Goal: Transaction & Acquisition: Book appointment/travel/reservation

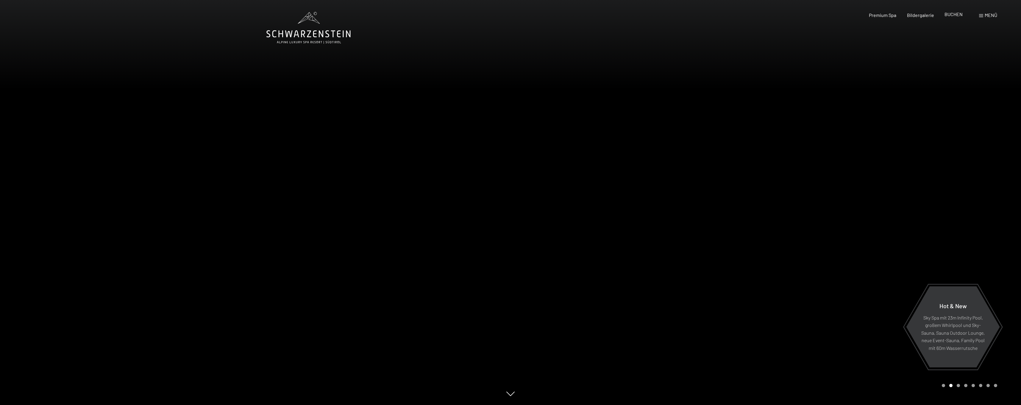
click at [948, 16] on span "BUCHEN" at bounding box center [954, 14] width 18 height 6
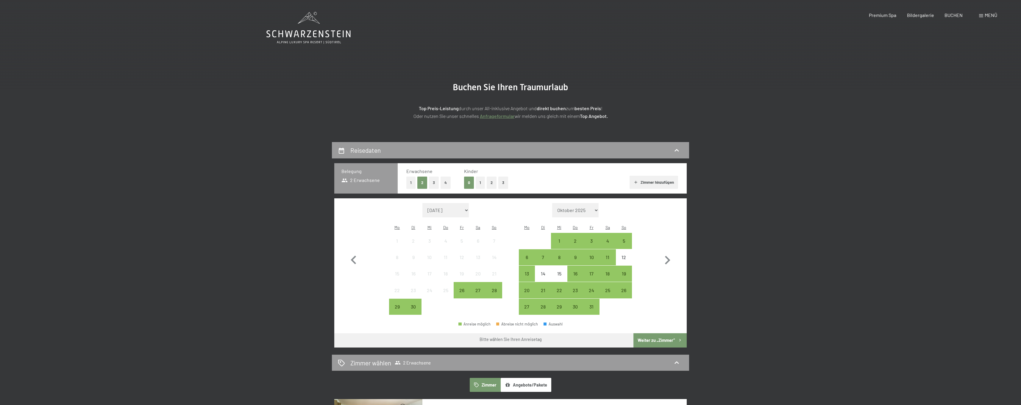
click at [410, 178] on button "1" at bounding box center [410, 183] width 9 height 12
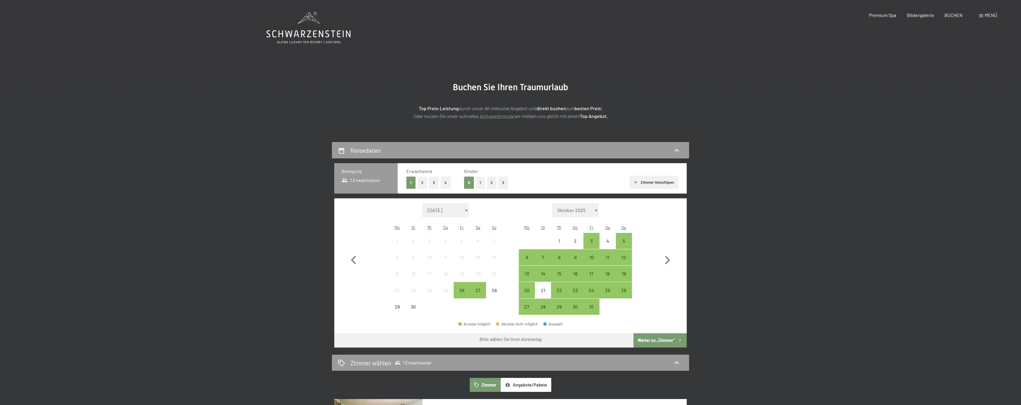
select select "2026-07-01"
select select "2026-08-01"
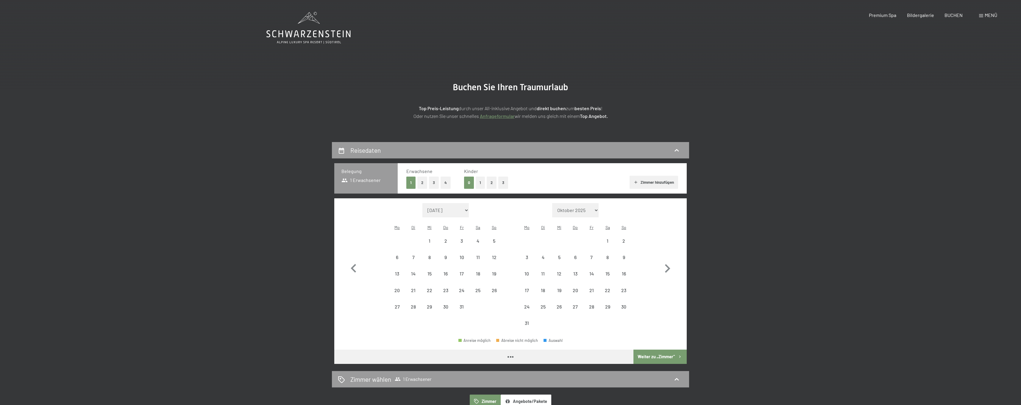
select select "2026-07-01"
select select "2026-08-01"
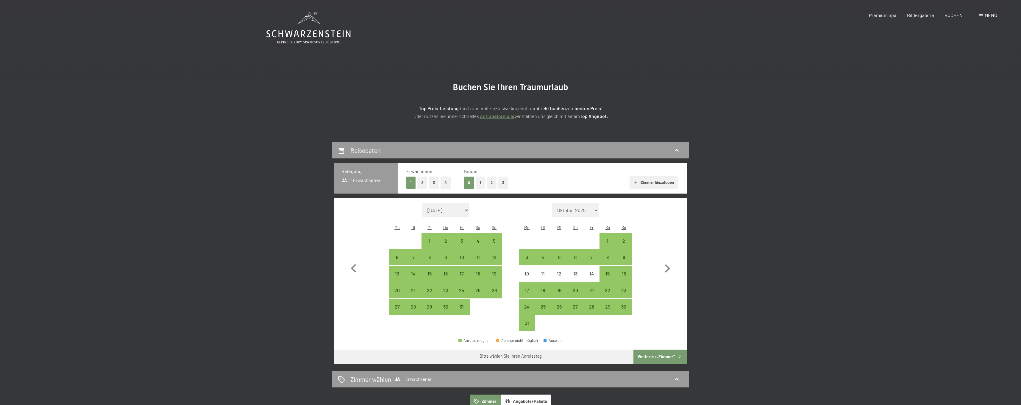
click at [310, 35] on icon at bounding box center [309, 28] width 84 height 32
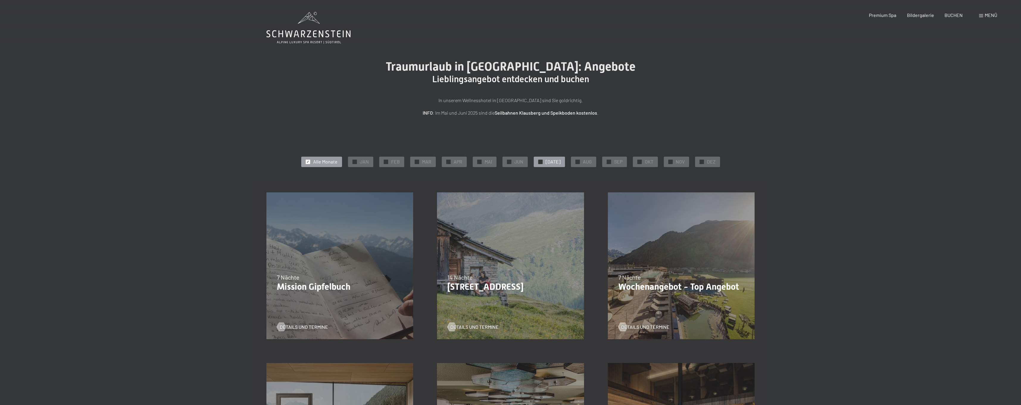
click at [552, 163] on span "[DATE]" at bounding box center [553, 161] width 15 height 7
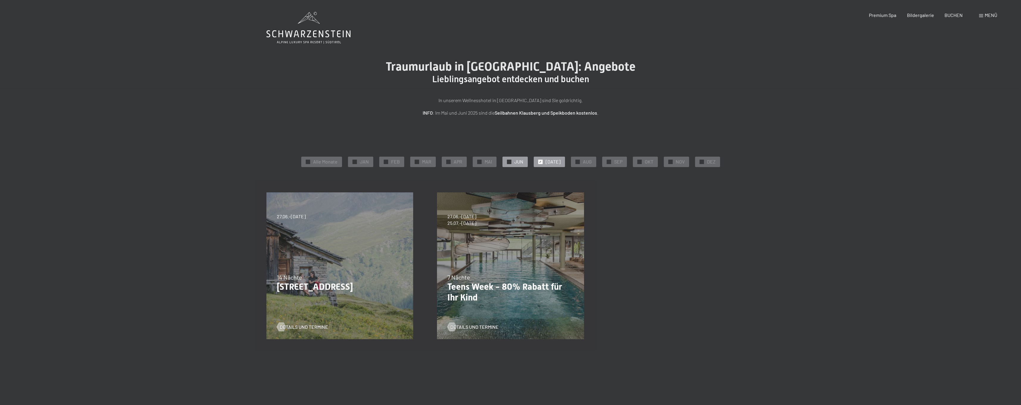
click at [524, 162] on span "JUN" at bounding box center [519, 161] width 9 height 7
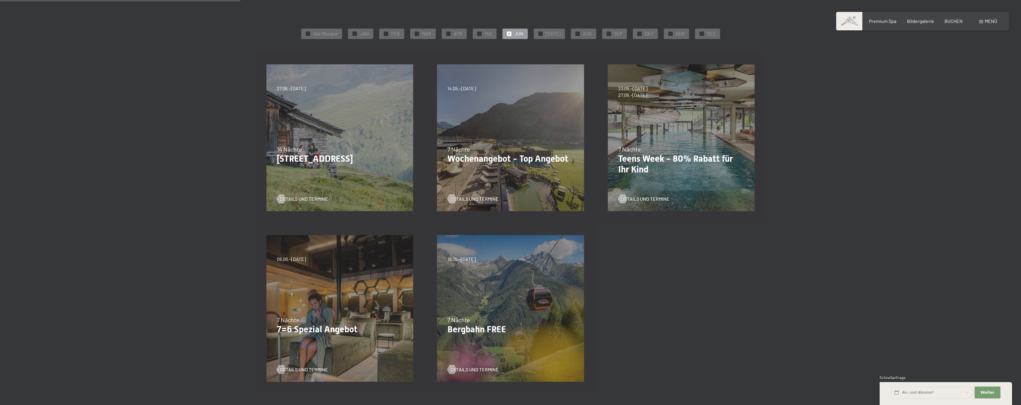
scroll to position [138, 0]
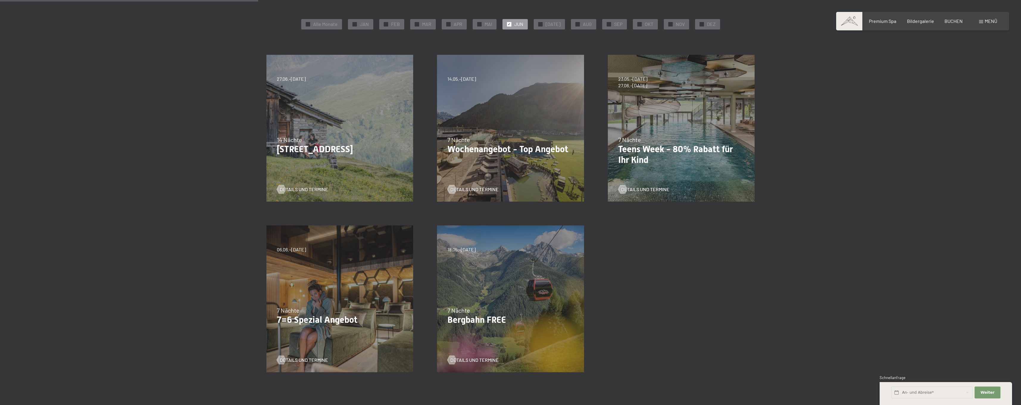
click at [314, 350] on div "Details und Termine" at bounding box center [337, 355] width 121 height 15
click at [308, 360] on span "Details und Termine" at bounding box center [310, 360] width 48 height 7
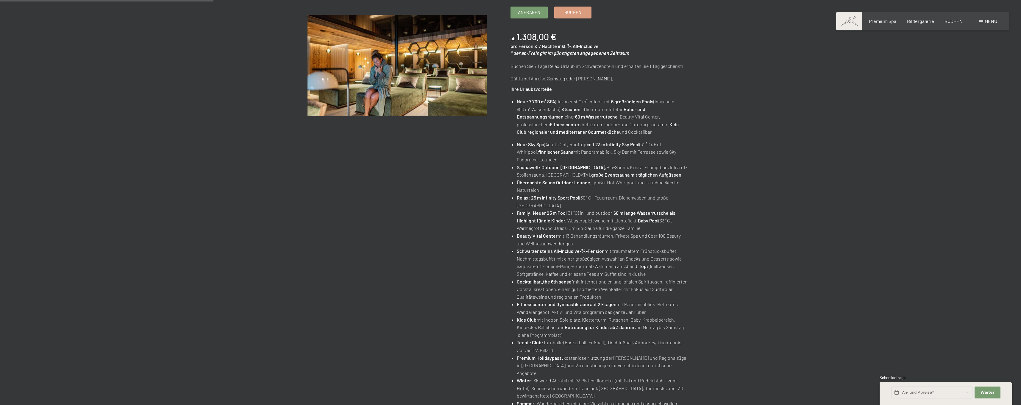
scroll to position [120, 0]
click at [582, 13] on link "Buchen" at bounding box center [573, 12] width 37 height 11
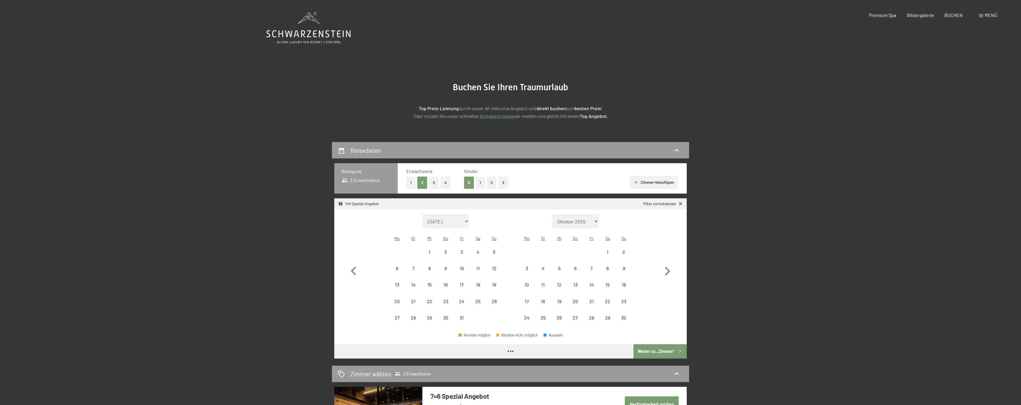
select select "[DATE]"
click at [410, 182] on button "1" at bounding box center [410, 183] width 9 height 12
select select "[DATE]"
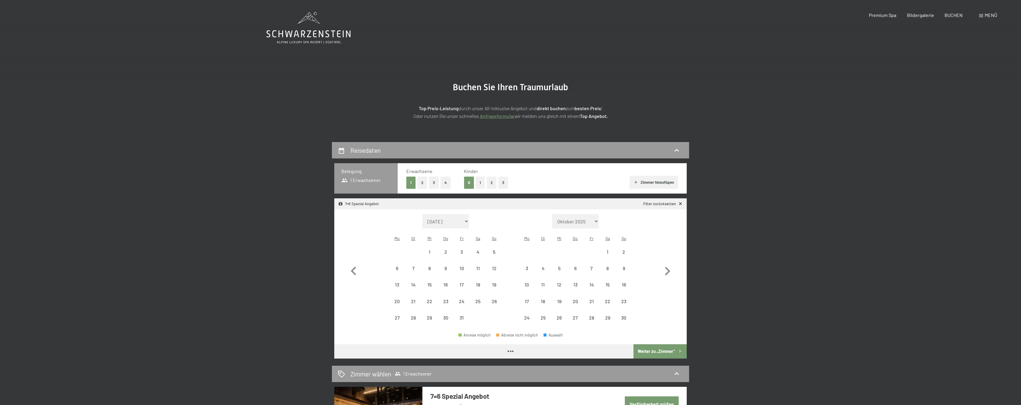
select select "[DATE]"
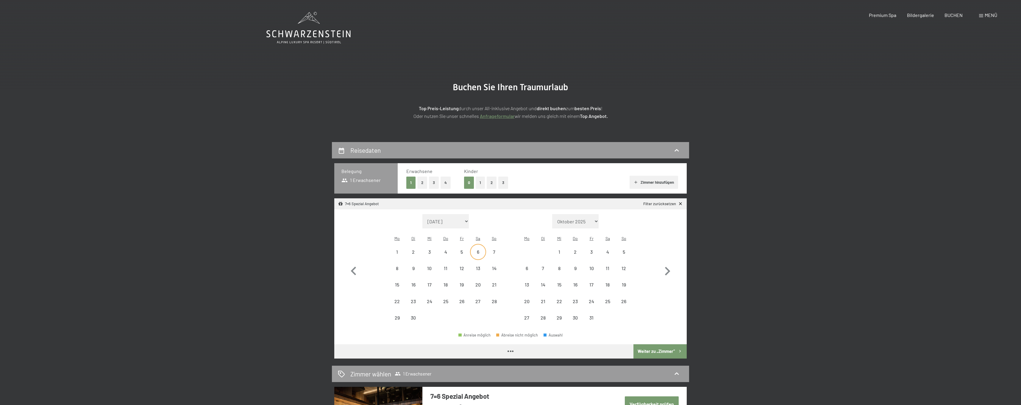
select select "[DATE]"
click at [481, 266] on div "13" at bounding box center [478, 273] width 15 height 15
select select "[DATE]"
click at [477, 282] on div "20" at bounding box center [478, 289] width 15 height 15
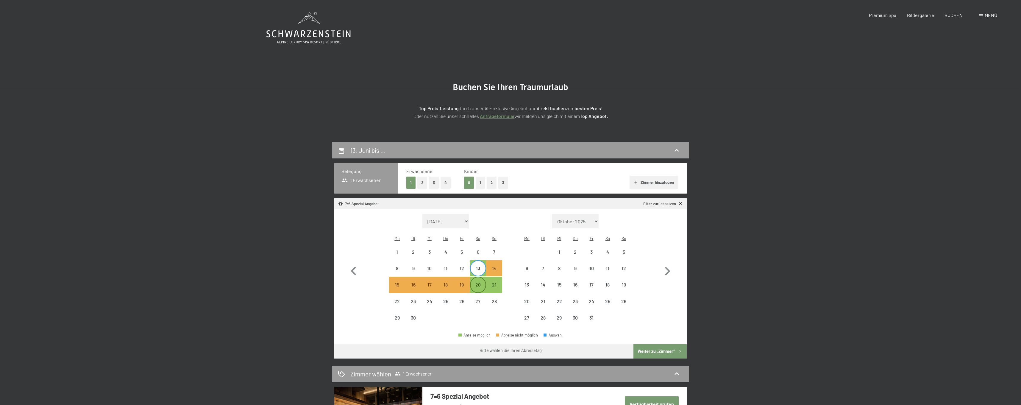
select select "[DATE]"
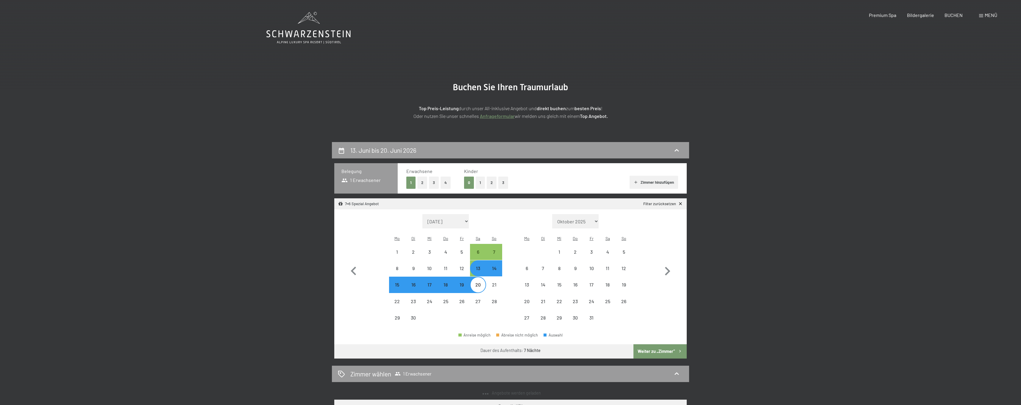
select select "[DATE]"
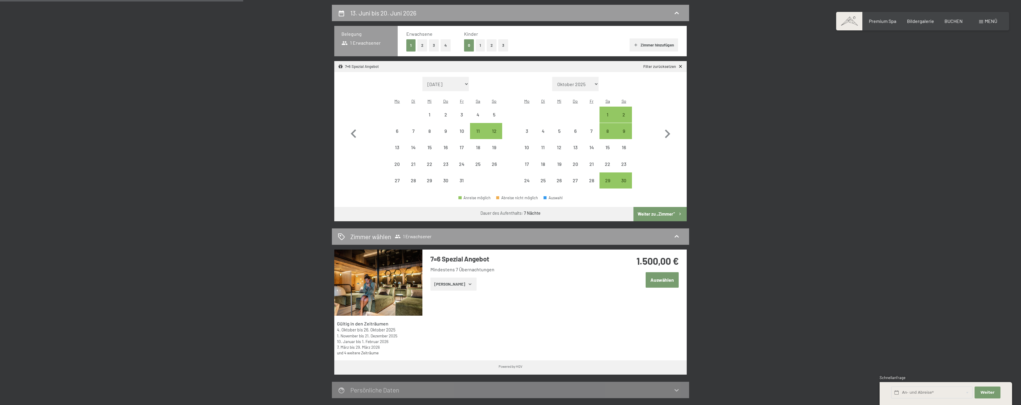
scroll to position [190, 0]
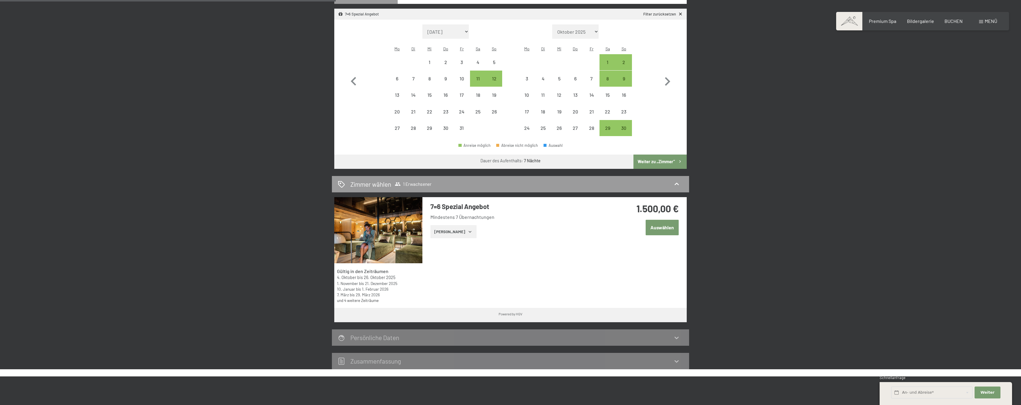
click at [664, 158] on button "Weiter zu „Zimmer“" at bounding box center [660, 162] width 53 height 14
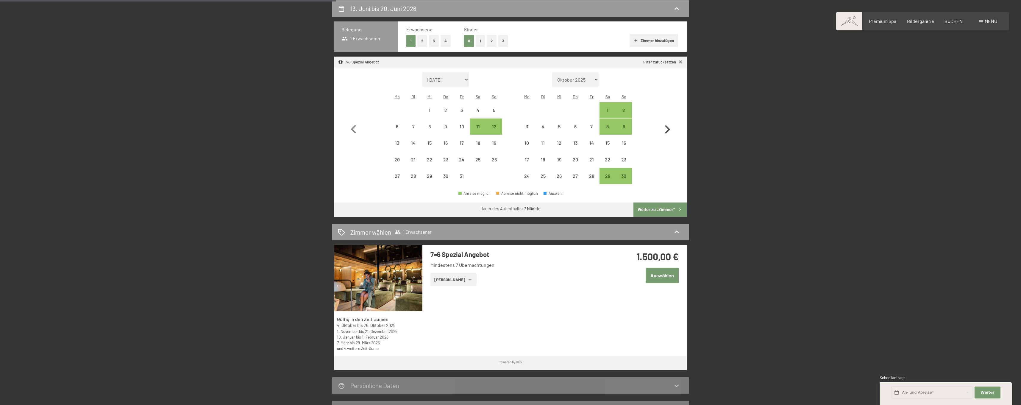
select select "[DATE]"
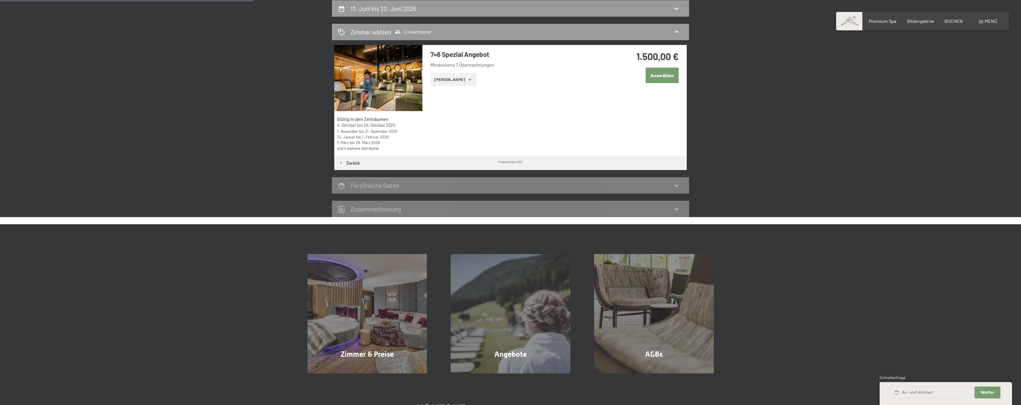
click at [465, 82] on button "[PERSON_NAME]" at bounding box center [454, 79] width 46 height 13
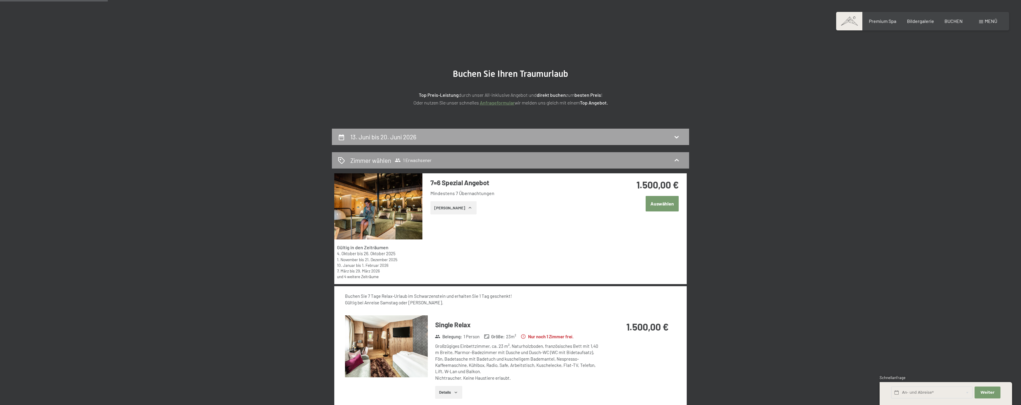
scroll to position [0, 0]
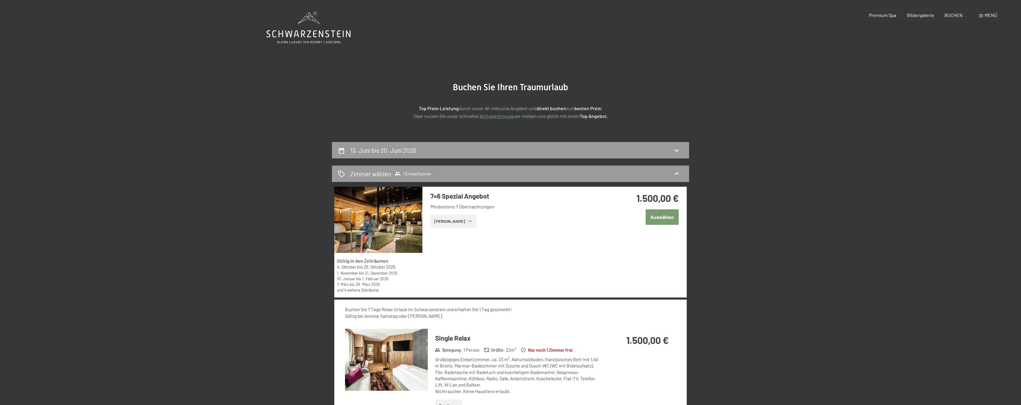
click at [314, 26] on icon at bounding box center [309, 28] width 84 height 32
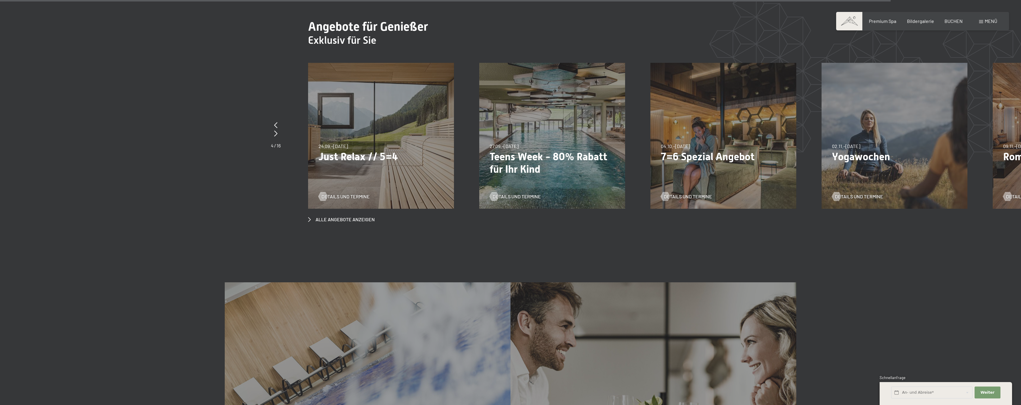
scroll to position [3645, 0]
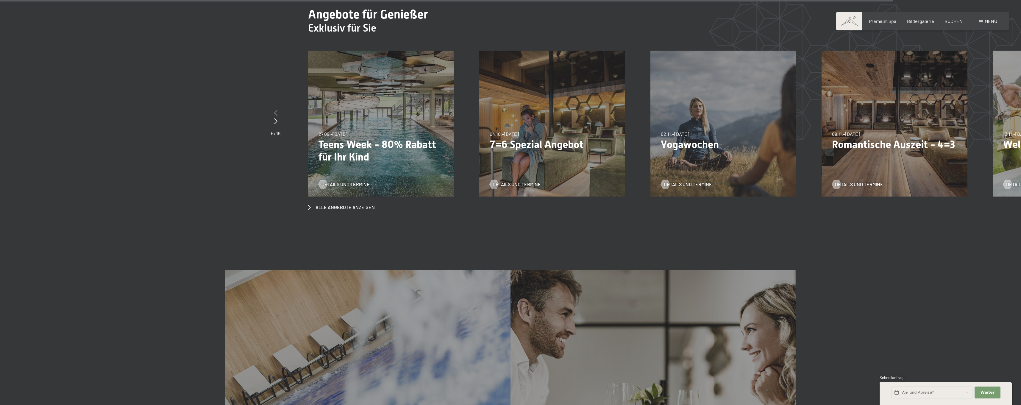
click at [277, 110] on icon at bounding box center [275, 113] width 3 height 6
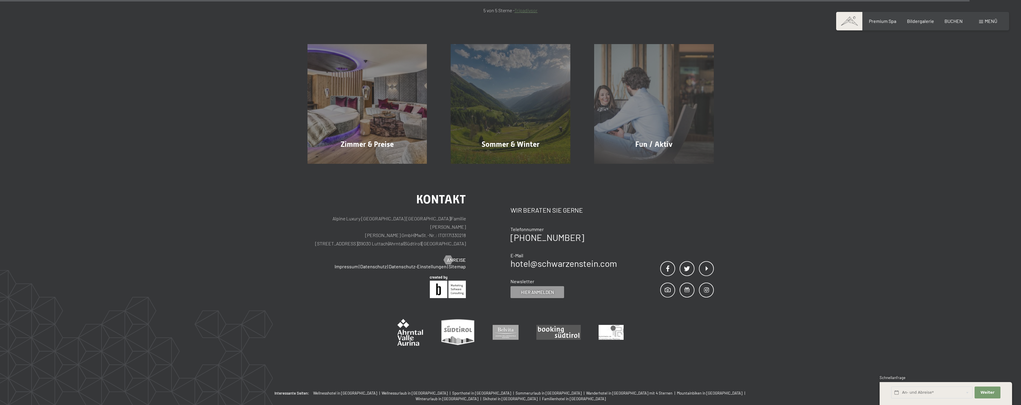
scroll to position [3898, 0]
